Goal: Task Accomplishment & Management: Use online tool/utility

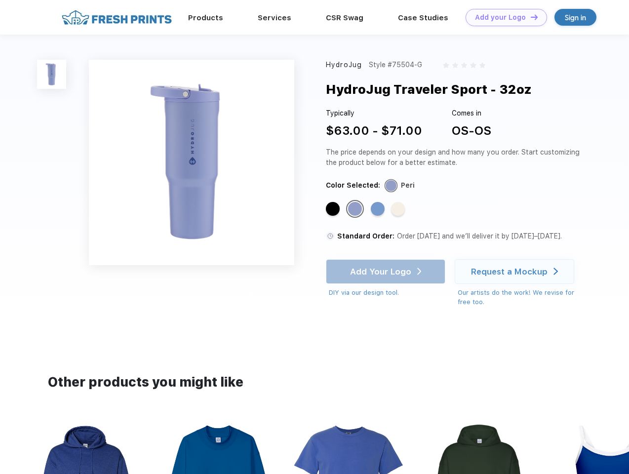
click at [503, 17] on link "Add your Logo Design Tool" at bounding box center [506, 17] width 81 height 17
click at [0, 0] on div "Design Tool" at bounding box center [0, 0] width 0 height 0
click at [530, 17] on link "Add your Logo Design Tool" at bounding box center [506, 17] width 81 height 17
click at [52, 74] on img at bounding box center [51, 74] width 29 height 29
click at [334, 209] on div "Standard Color" at bounding box center [333, 209] width 14 height 14
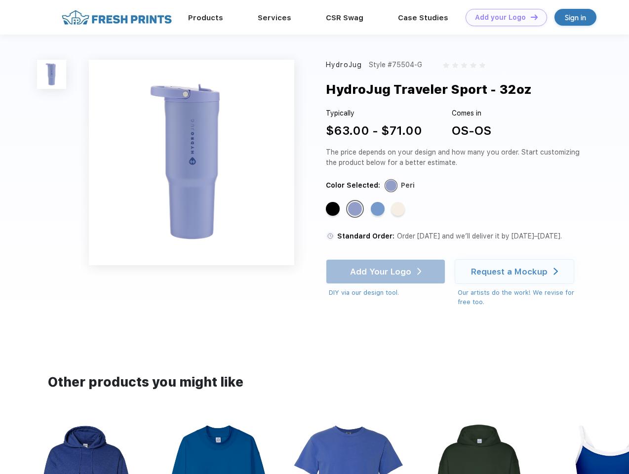
click at [356, 209] on div "Standard Color" at bounding box center [355, 209] width 14 height 14
click at [379, 209] on div "Standard Color" at bounding box center [378, 209] width 14 height 14
click at [399, 209] on div "Standard Color" at bounding box center [398, 209] width 14 height 14
click at [387, 272] on div "Add Your Logo DIY via our design tool. Ah shoot! This product isn't up in our d…" at bounding box center [386, 278] width 120 height 39
click at [516, 272] on div "Request a Mockup" at bounding box center [509, 272] width 77 height 10
